Goal: Task Accomplishment & Management: Complete application form

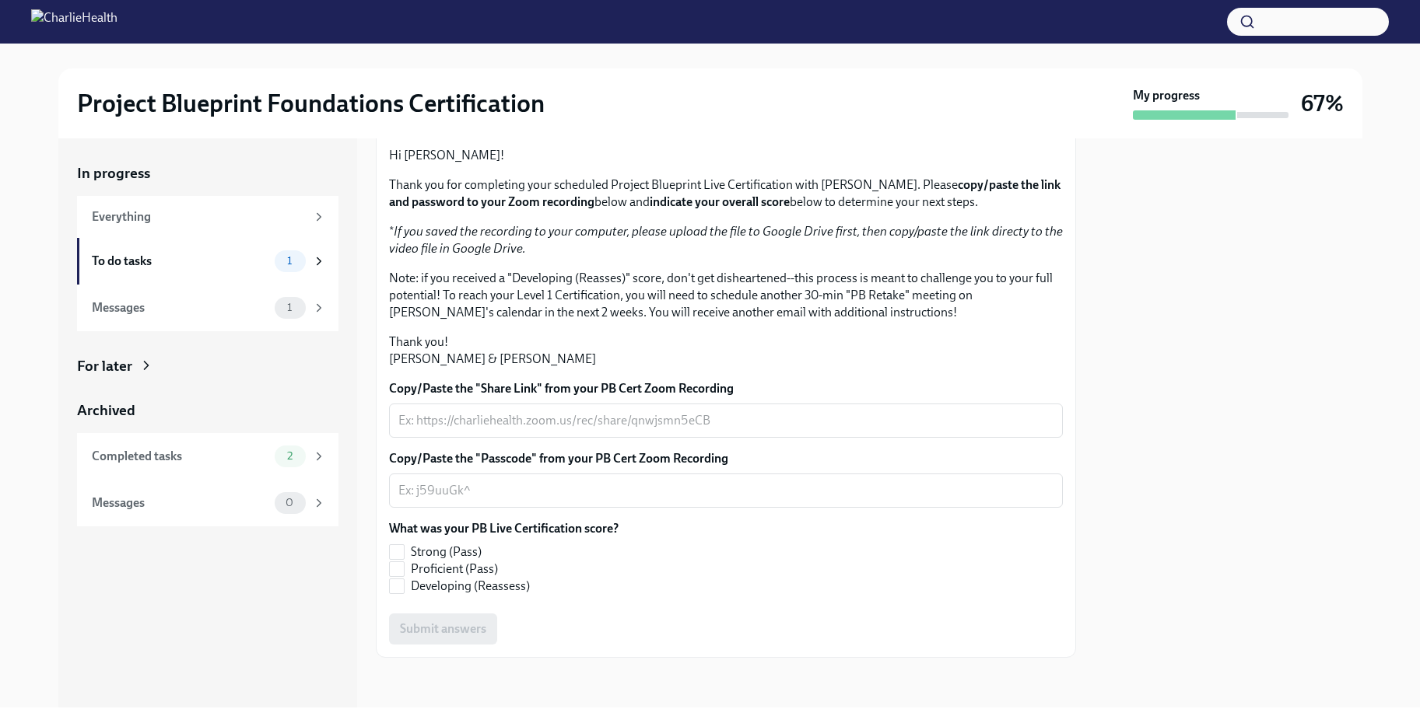
scroll to position [270, 0]
click at [554, 423] on textarea "Copy/Paste the "Share Link" from your PB Cert Zoom Recording" at bounding box center [725, 421] width 655 height 19
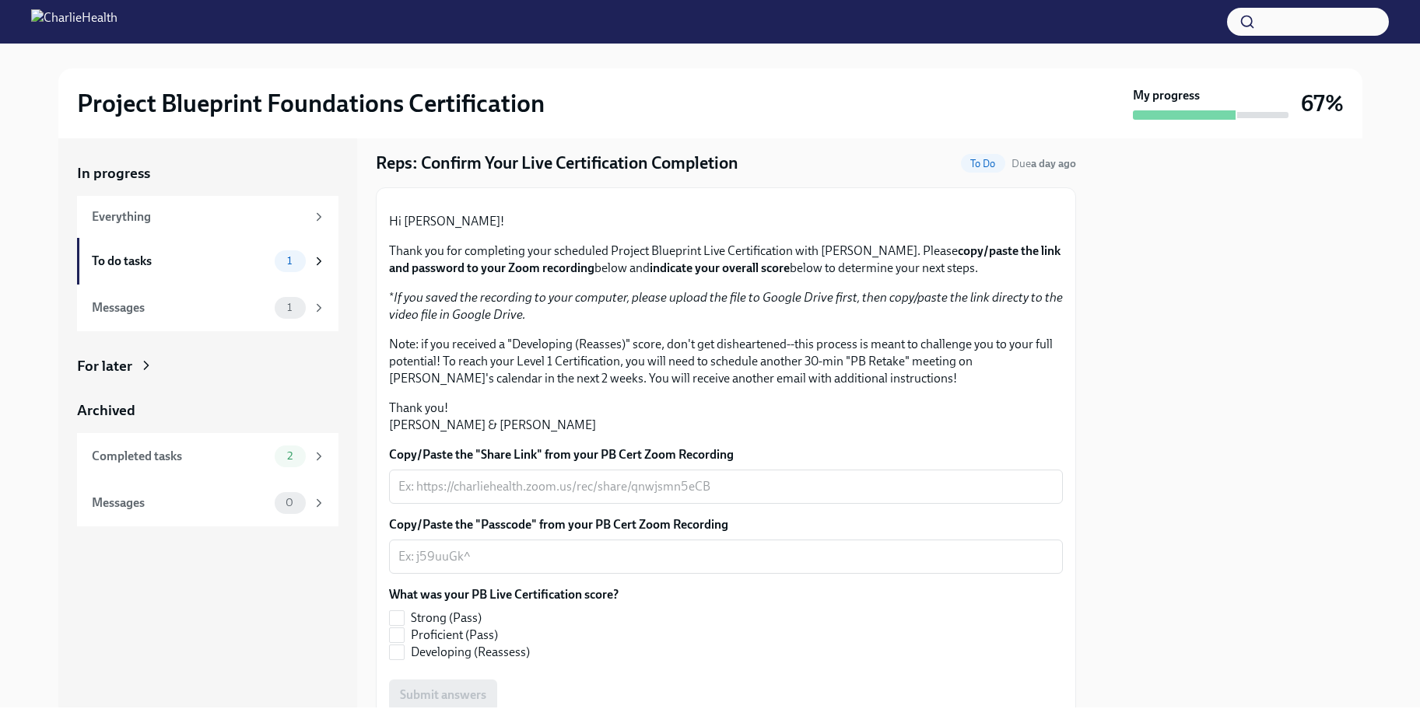
scroll to position [270, 0]
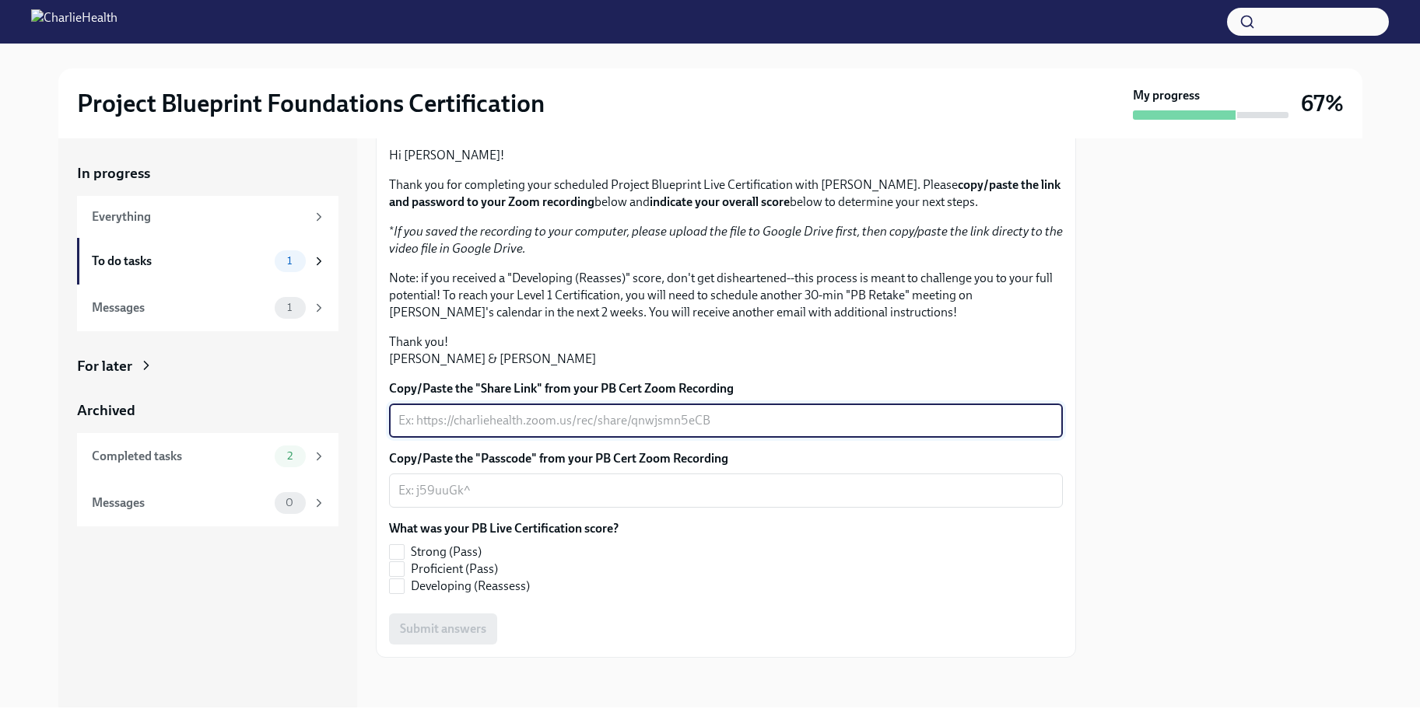
click at [457, 418] on textarea "Copy/Paste the "Share Link" from your PB Cert Zoom Recording" at bounding box center [725, 421] width 655 height 19
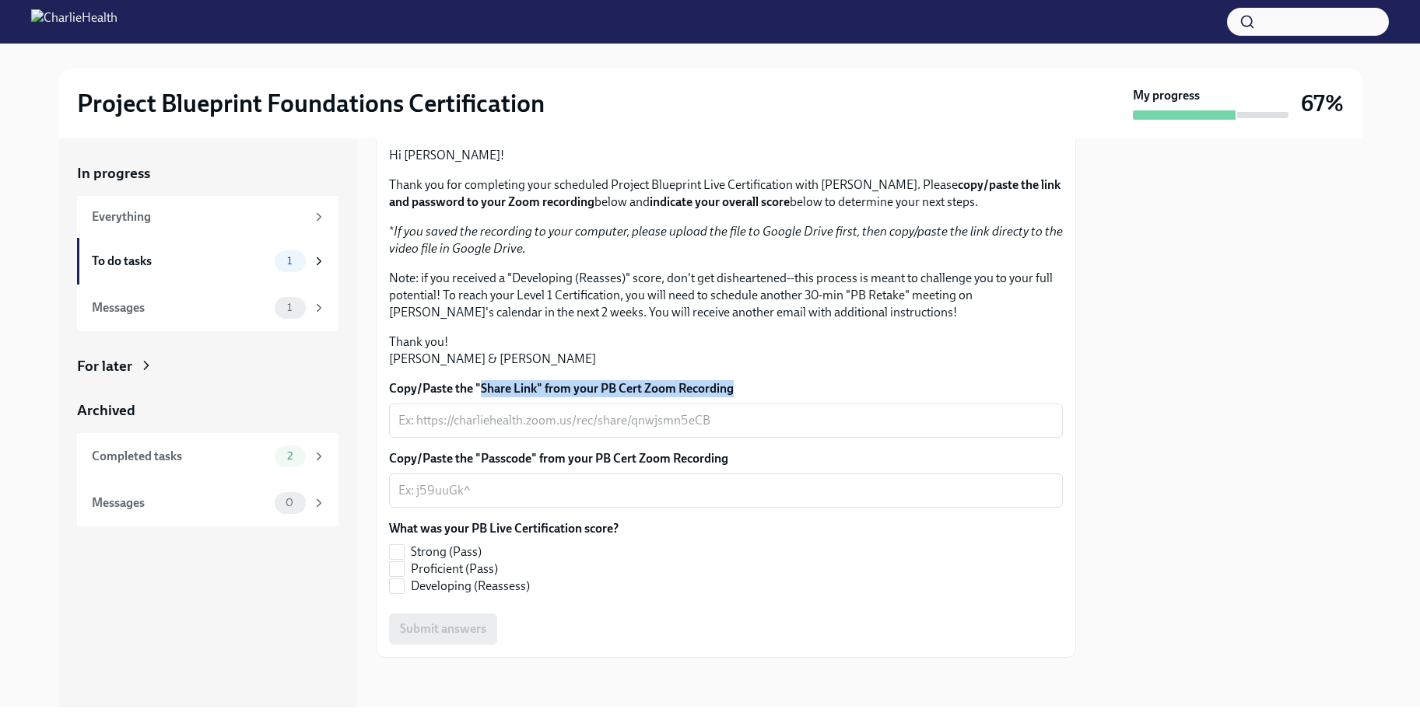
drag, startPoint x: 478, startPoint y: 384, endPoint x: 772, endPoint y: 387, distance: 294.1
click at [772, 387] on label "Copy/Paste the "Share Link" from your PB Cert Zoom Recording" at bounding box center [726, 388] width 674 height 17
click at [479, 240] on p "* If you saved the recording to your computer, please upload the file to Google…" at bounding box center [726, 240] width 674 height 34
click at [415, 205] on strong "copy/paste the link and password to your Zoom recording" at bounding box center [724, 193] width 671 height 32
click at [402, 549] on input "Strong (Pass)" at bounding box center [397, 552] width 14 height 14
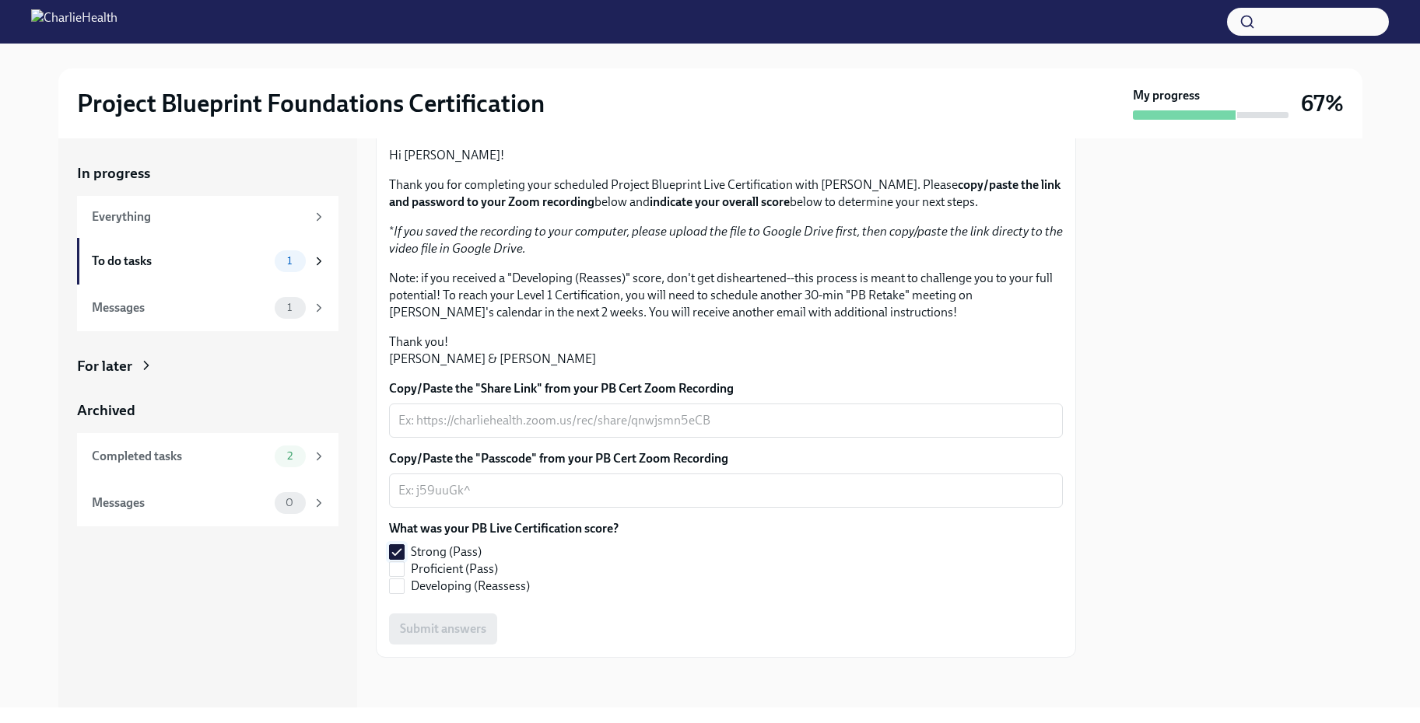
drag, startPoint x: 393, startPoint y: 548, endPoint x: 418, endPoint y: 544, distance: 25.2
click at [393, 548] on input "Strong (Pass)" at bounding box center [397, 552] width 14 height 14
checkbox input "false"
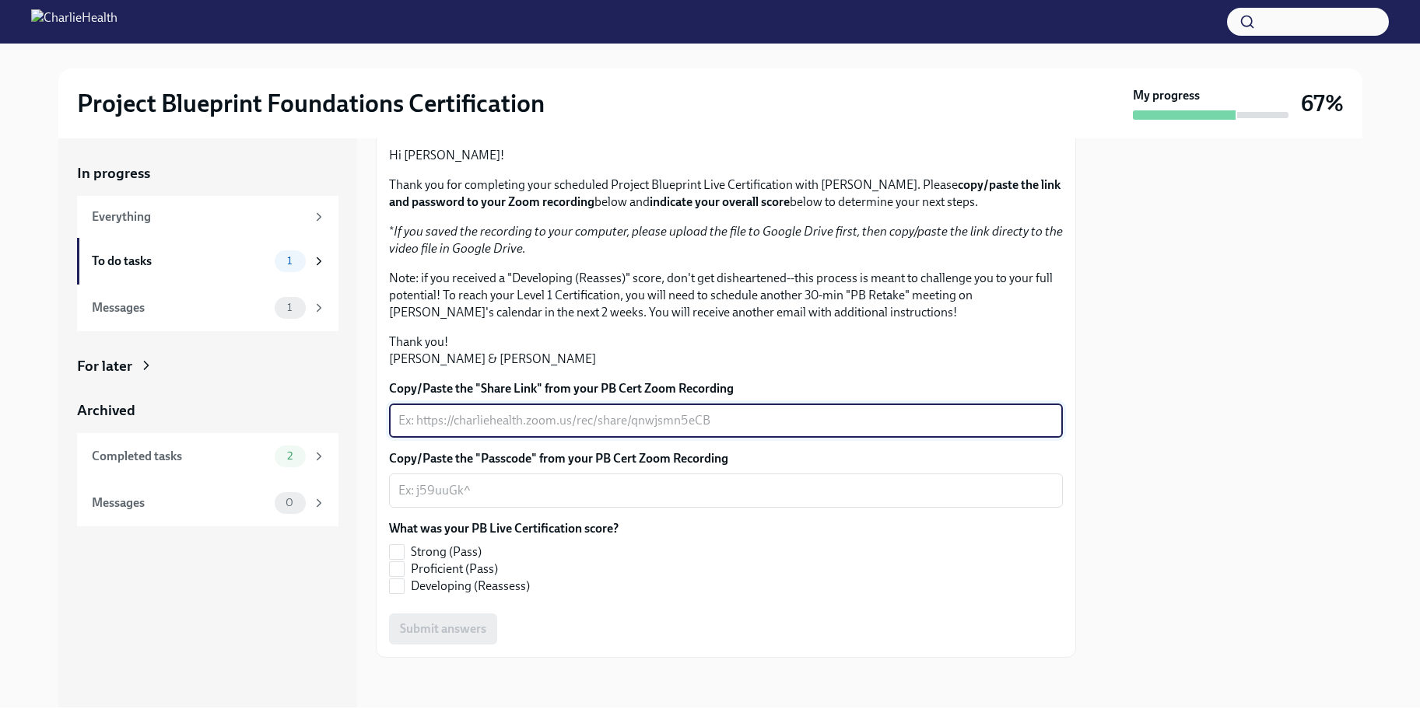
click at [604, 417] on textarea "Copy/Paste the "Share Link" from your PB Cert Zoom Recording" at bounding box center [725, 421] width 655 height 19
